Goal: Browse casually: Explore the website without a specific task or goal

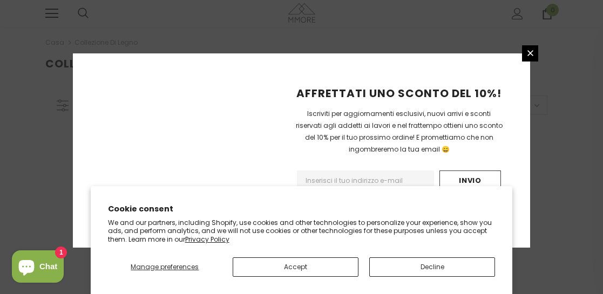
scroll to position [335, 0]
